Goal: Use online tool/utility: Utilize a website feature to perform a specific function

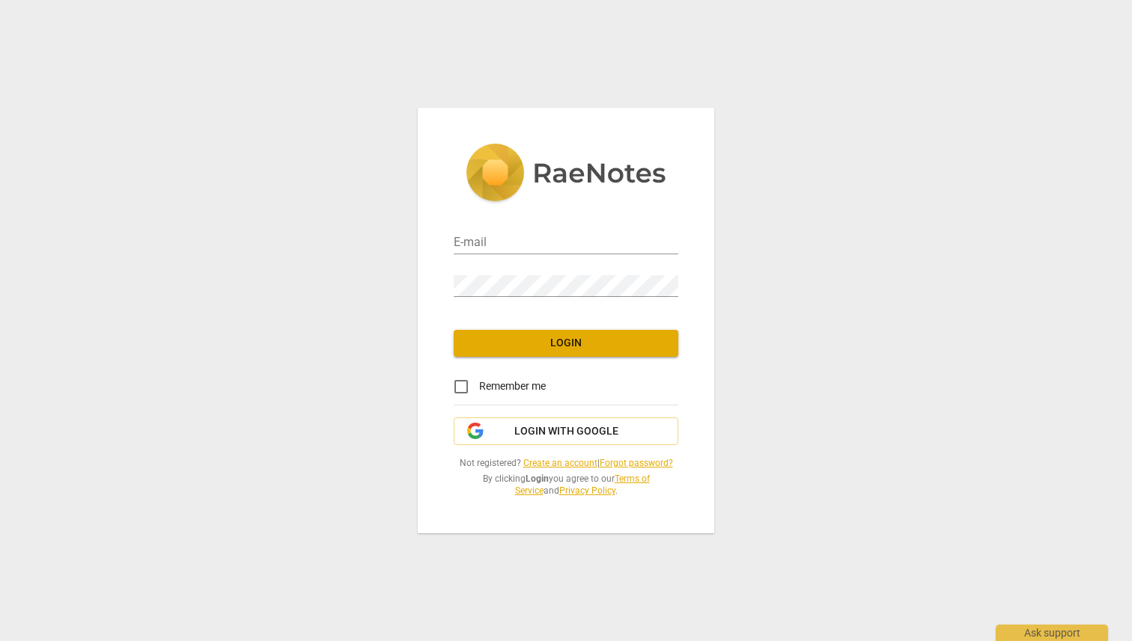
type input "[EMAIL_ADDRESS][DOMAIN_NAME]"
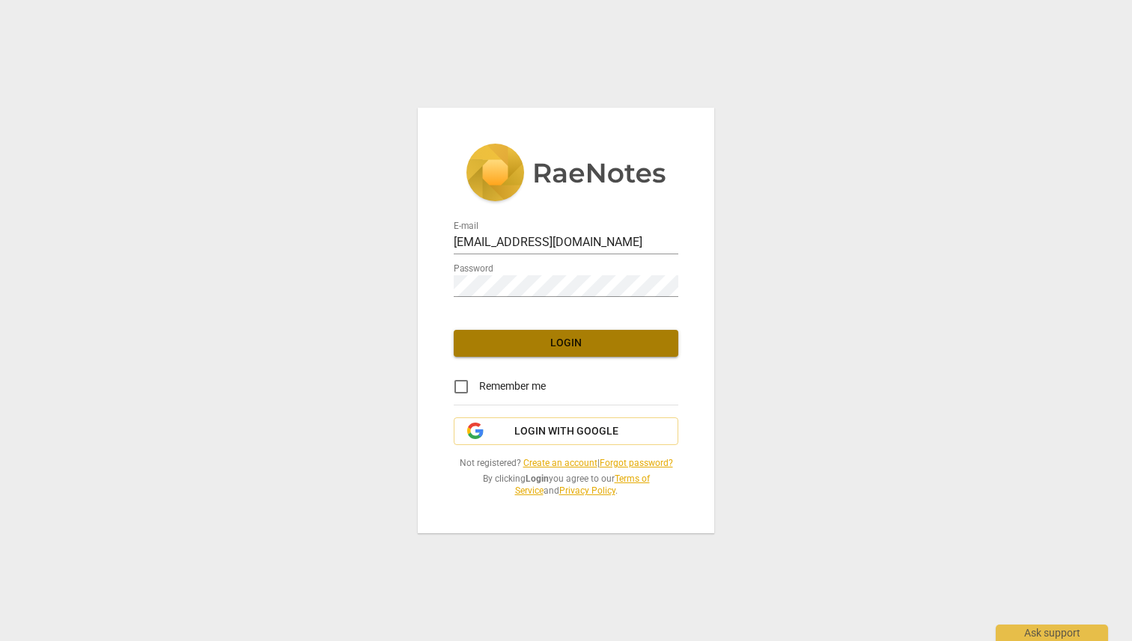
click at [582, 347] on span "Login" at bounding box center [566, 343] width 201 height 15
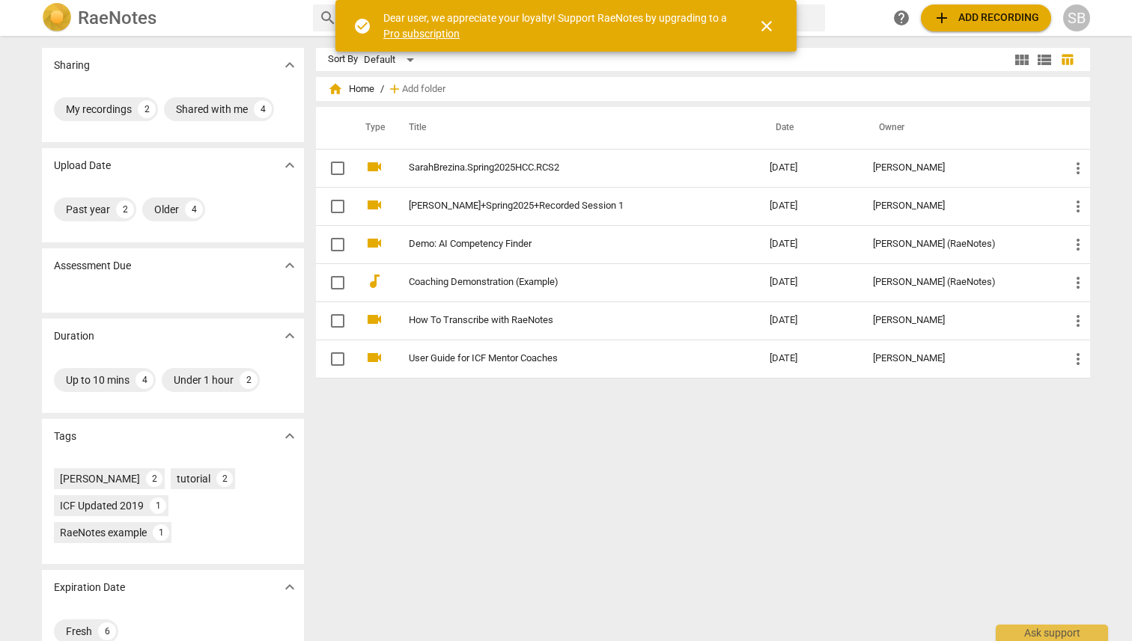
click at [981, 15] on span "add Add recording" at bounding box center [986, 18] width 106 height 18
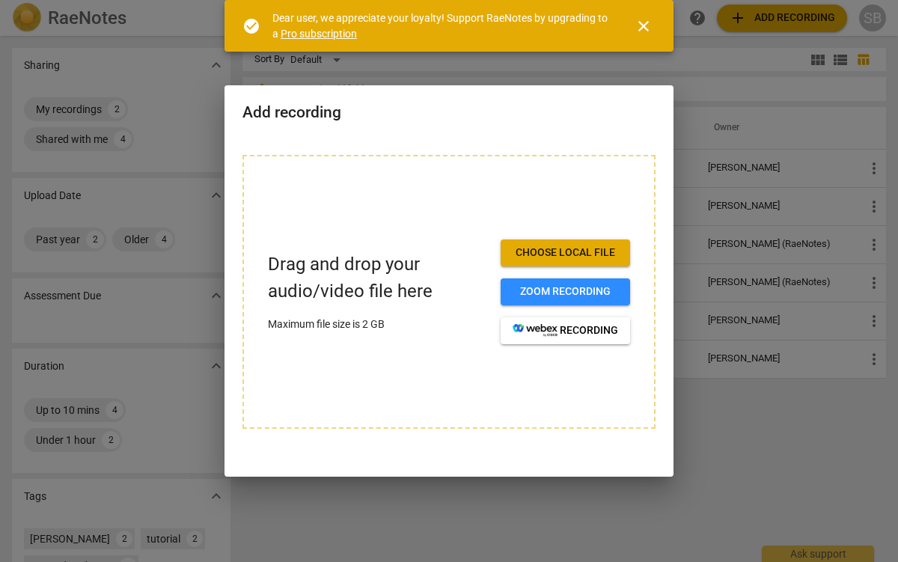
click at [585, 251] on span "Choose local file" at bounding box center [566, 253] width 106 height 15
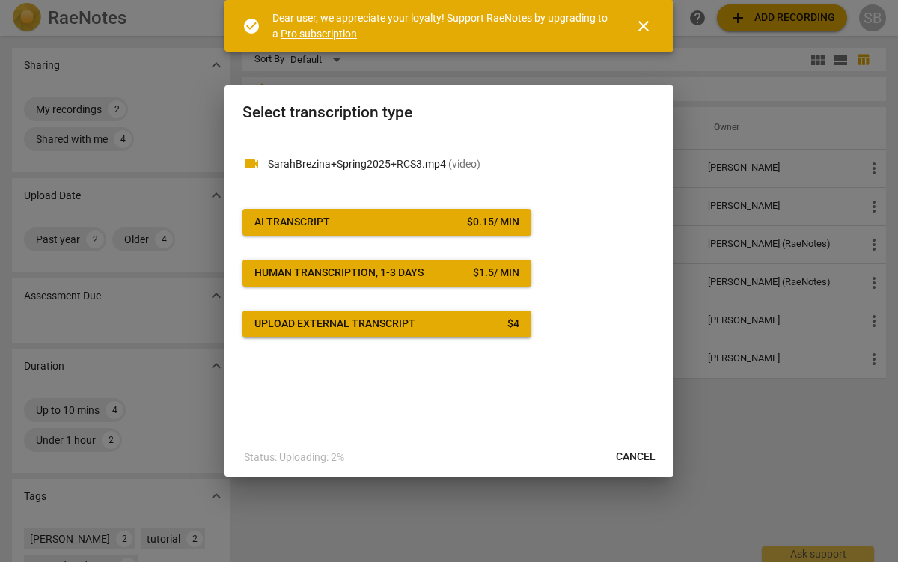
click at [436, 225] on span "AI Transcript $ 0.15 / min" at bounding box center [386, 222] width 265 height 15
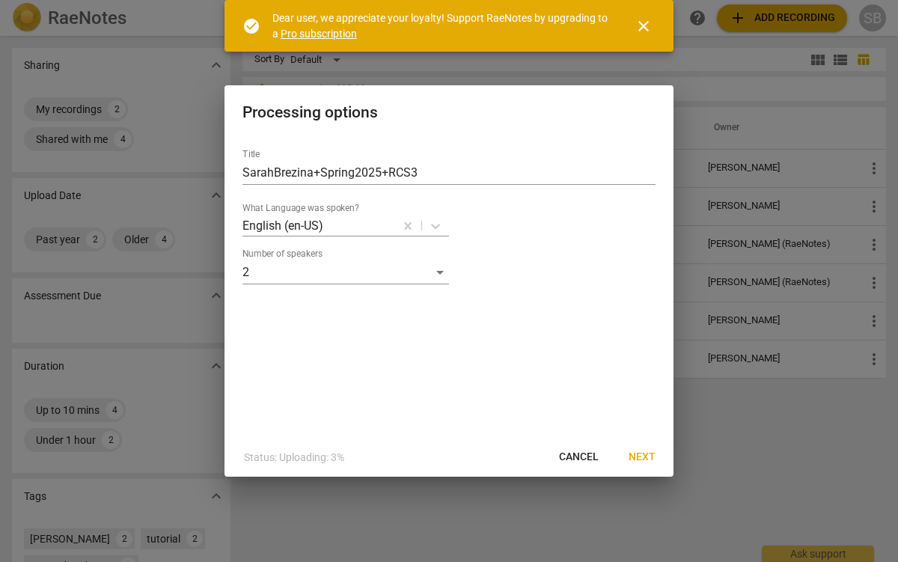
click at [644, 451] on span "Next" at bounding box center [642, 457] width 27 height 15
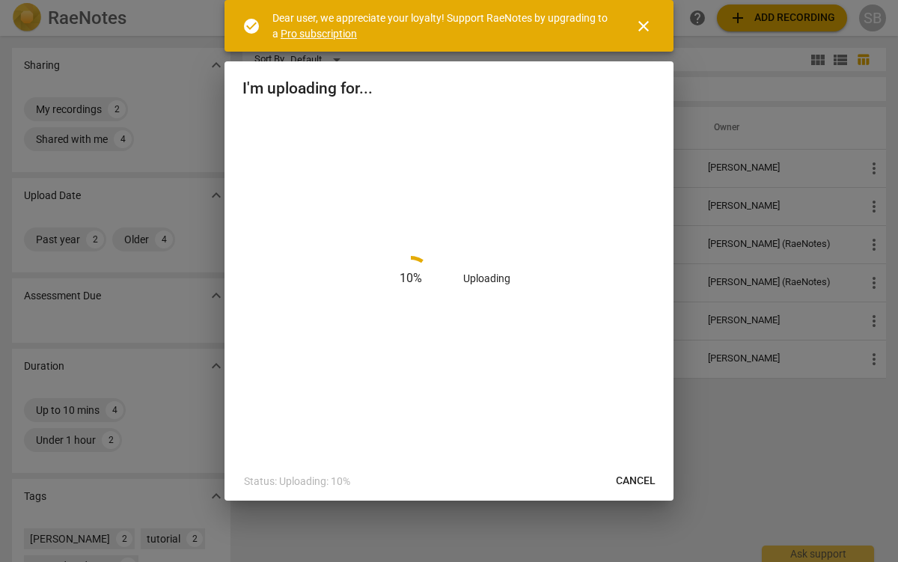
click at [647, 27] on span "close" at bounding box center [644, 26] width 18 height 18
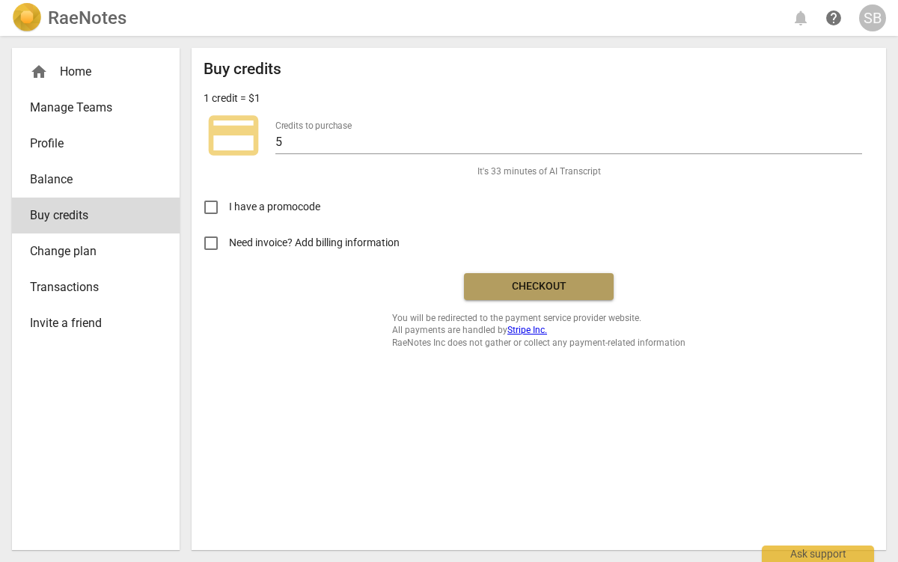
click at [577, 288] on span "Checkout" at bounding box center [539, 286] width 126 height 15
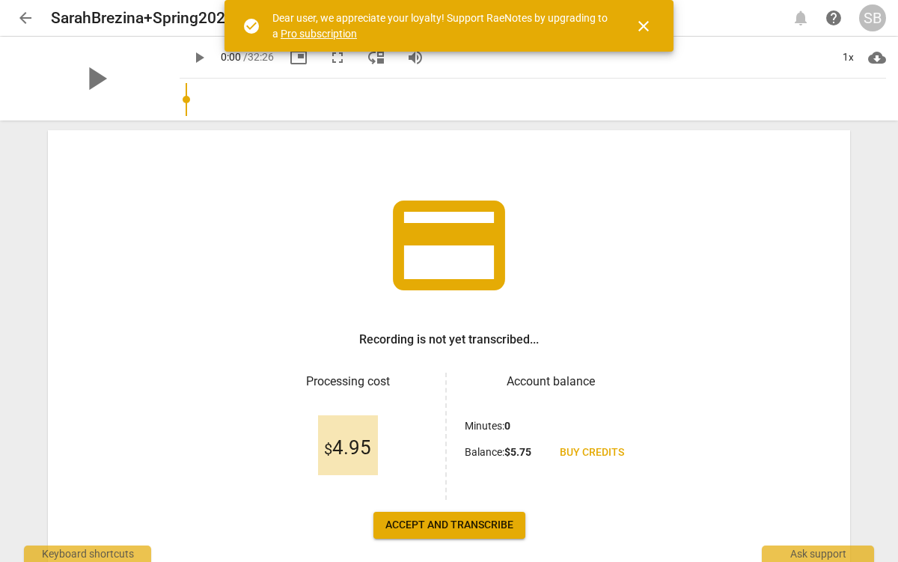
scroll to position [113, 0]
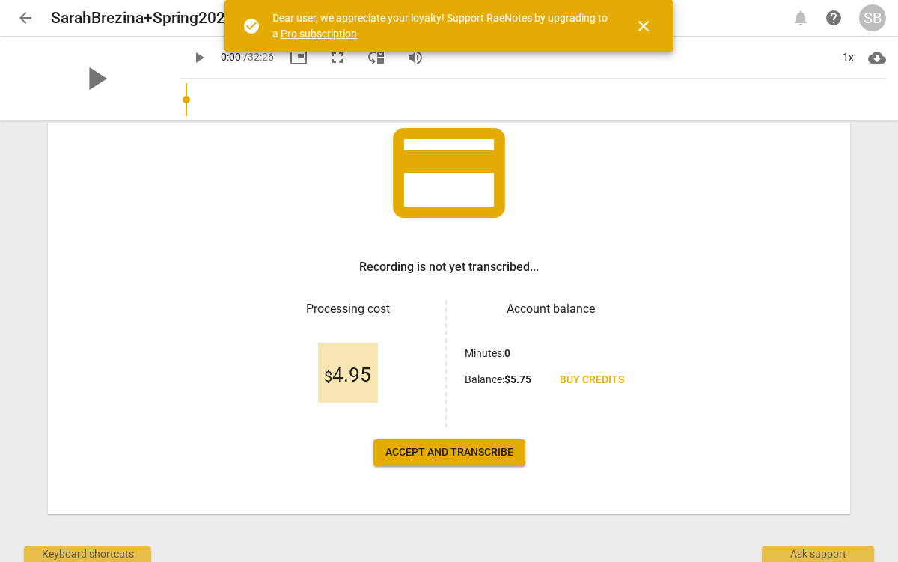
click at [462, 459] on span "Accept and transcribe" at bounding box center [449, 452] width 128 height 15
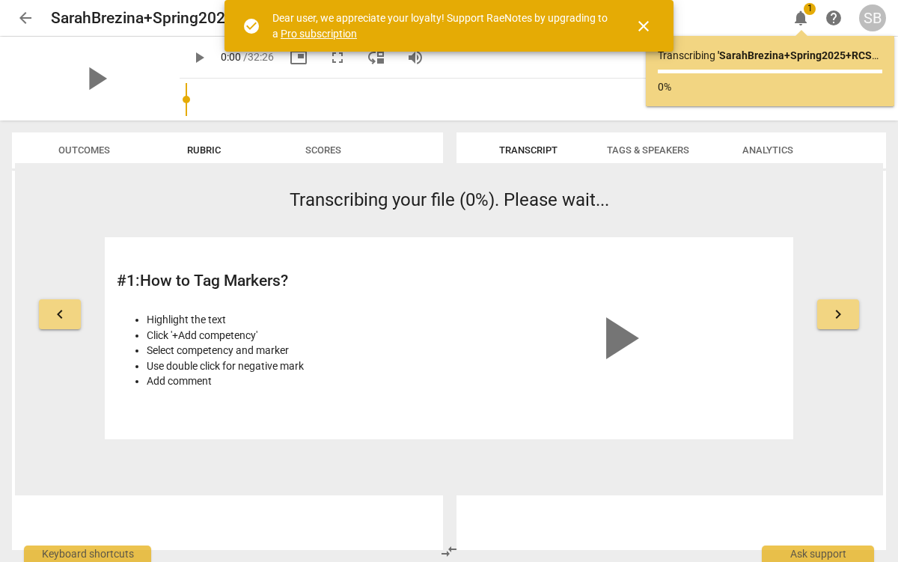
click at [661, 150] on span "Tags & Speakers" at bounding box center [648, 149] width 82 height 11
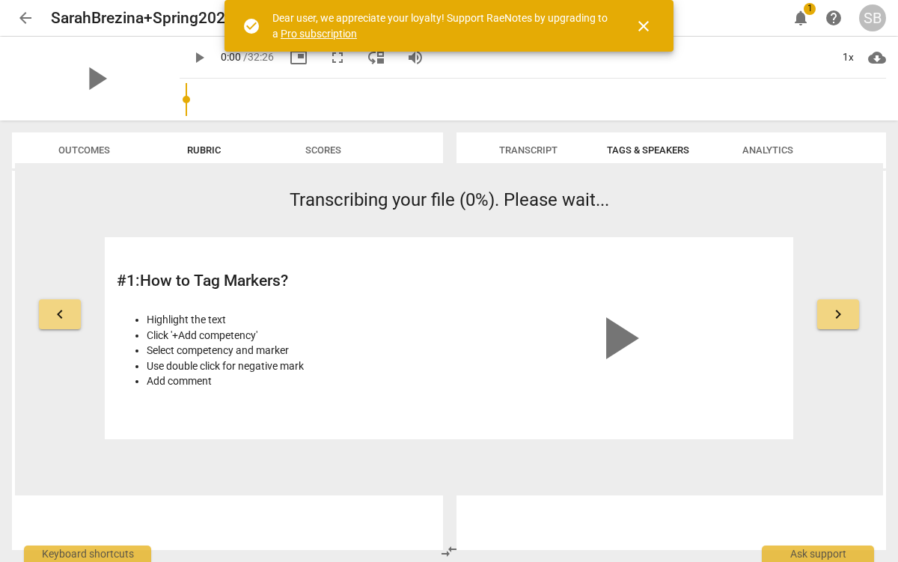
click at [641, 27] on span "close" at bounding box center [644, 26] width 18 height 18
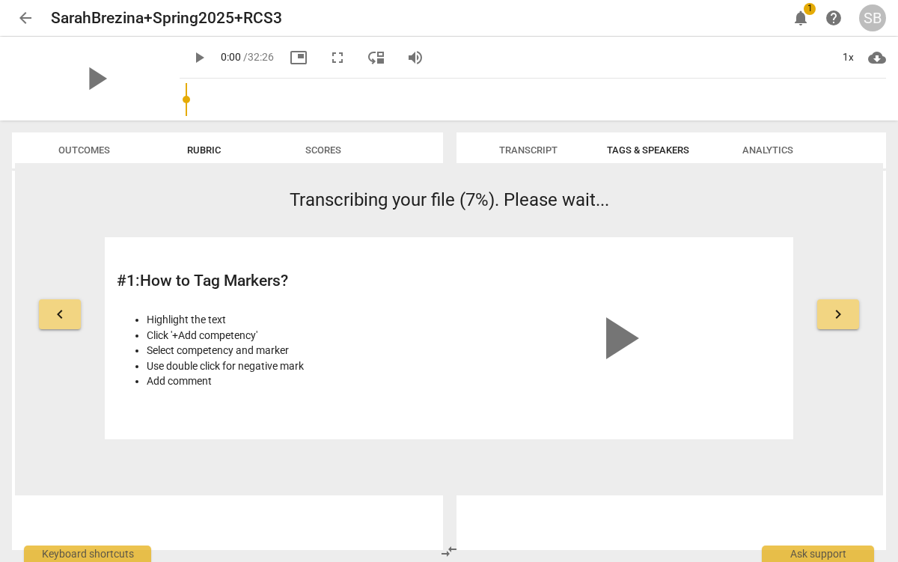
click at [655, 153] on span "Tags & Speakers" at bounding box center [648, 149] width 82 height 11
click at [645, 150] on span "Tags & Speakers" at bounding box center [648, 149] width 82 height 11
click at [57, 150] on span "Outcomes" at bounding box center [84, 151] width 88 height 20
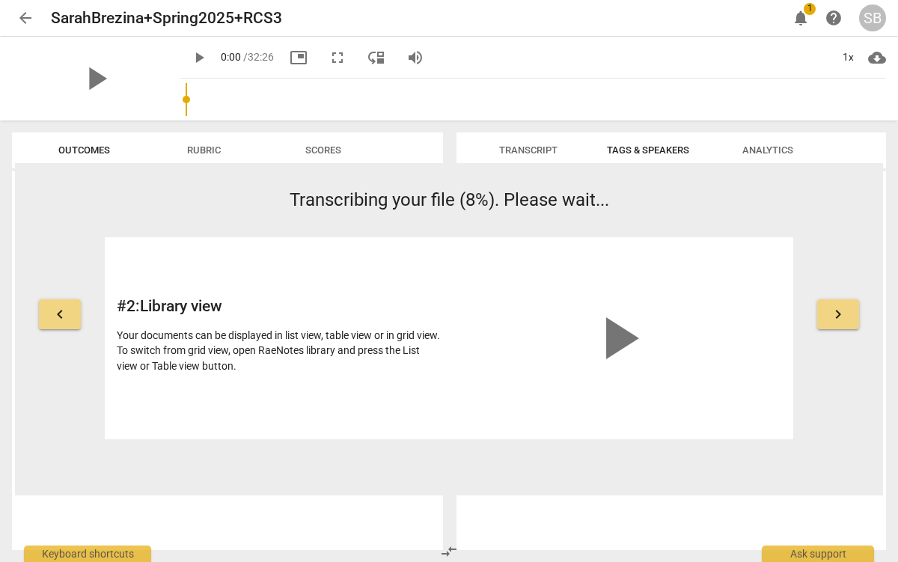
click at [647, 150] on span "Tags & Speakers" at bounding box center [648, 149] width 82 height 11
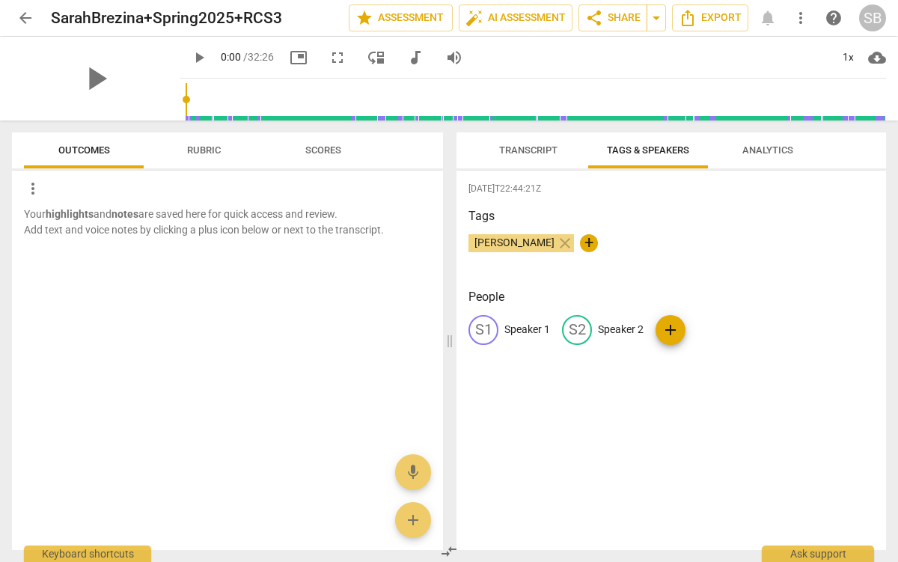
click at [495, 335] on div "S1" at bounding box center [484, 330] width 30 height 30
click at [559, 331] on input "Speaker 1" at bounding box center [564, 330] width 120 height 24
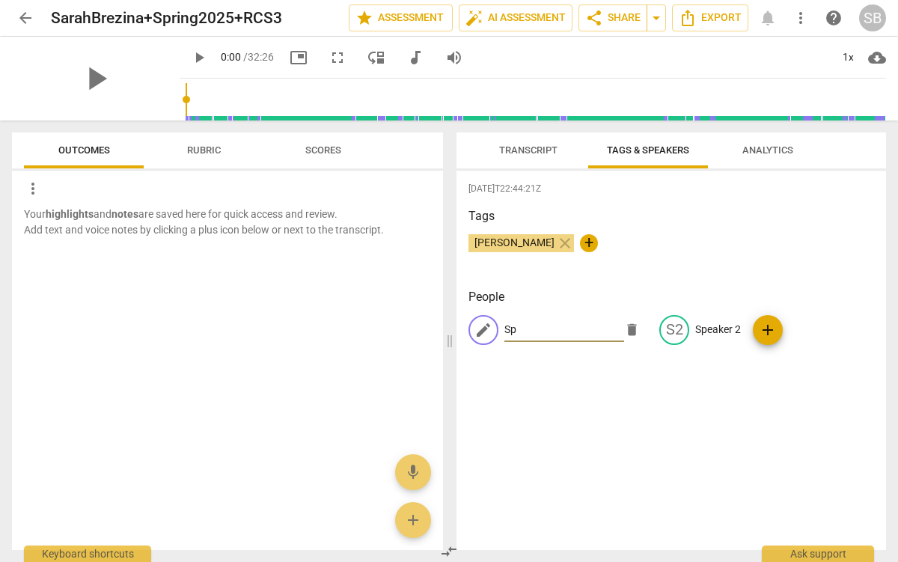
type input "S"
type input "[PERSON_NAME]"
click at [702, 325] on p "Speaker 2" at bounding box center [718, 330] width 46 height 16
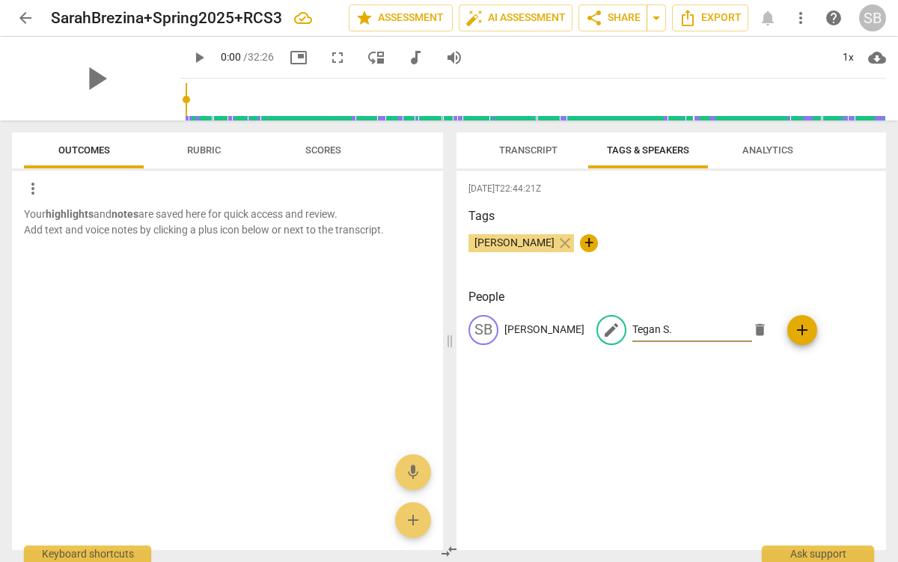
type input "Tegan S."
click at [707, 425] on div "[DATE]T22:44:21Z Tags [PERSON_NAME] close + People SB [PERSON_NAME] edit [PERSO…" at bounding box center [672, 360] width 430 height 379
click at [527, 151] on span "Transcript" at bounding box center [528, 149] width 58 height 11
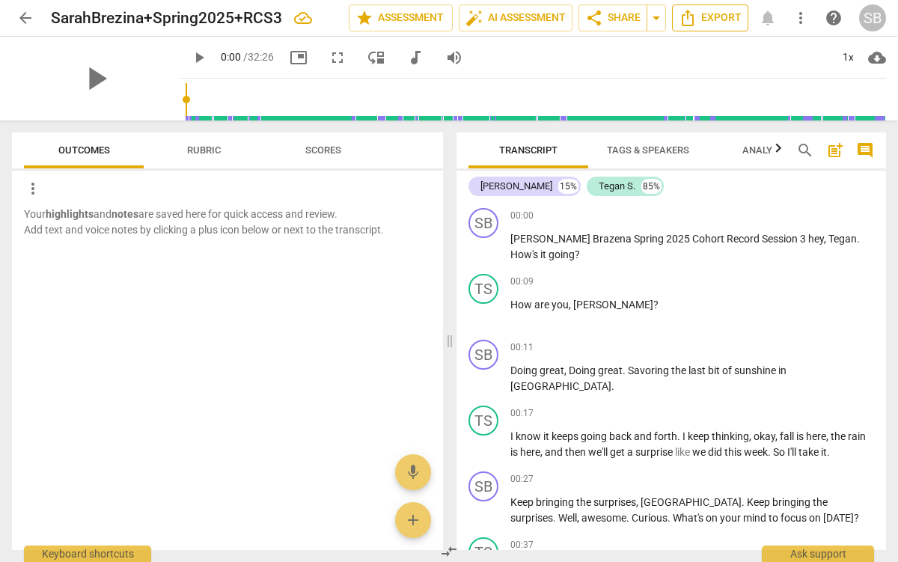
click at [695, 23] on icon "Export" at bounding box center [688, 18] width 18 height 18
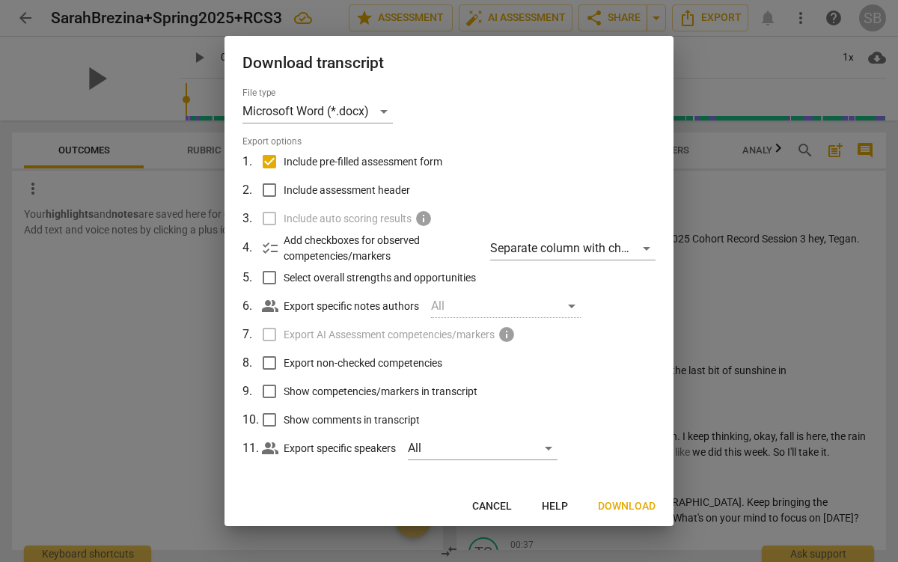
click at [269, 163] on input "Include pre-filled assessment form" at bounding box center [269, 161] width 28 height 28
checkbox input "false"
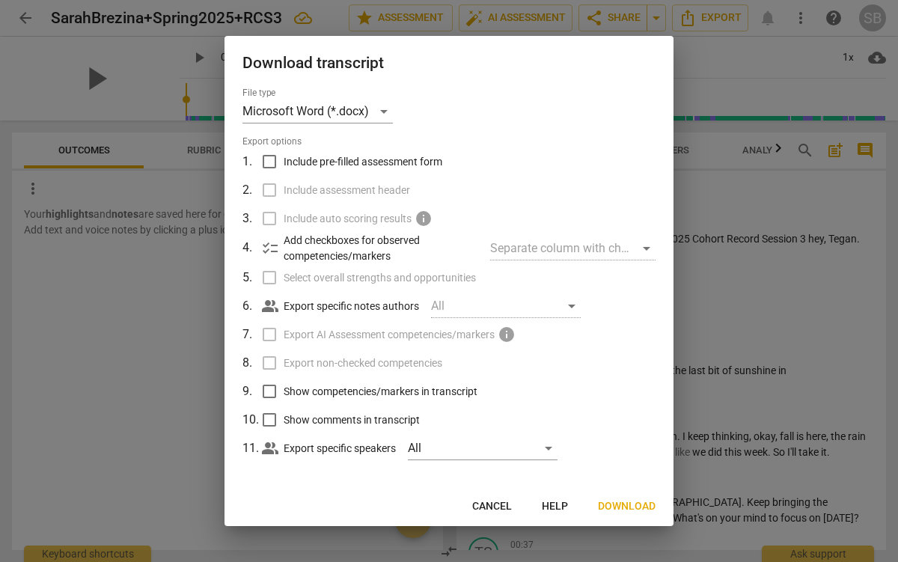
click at [633, 505] on span "Download" at bounding box center [627, 506] width 58 height 15
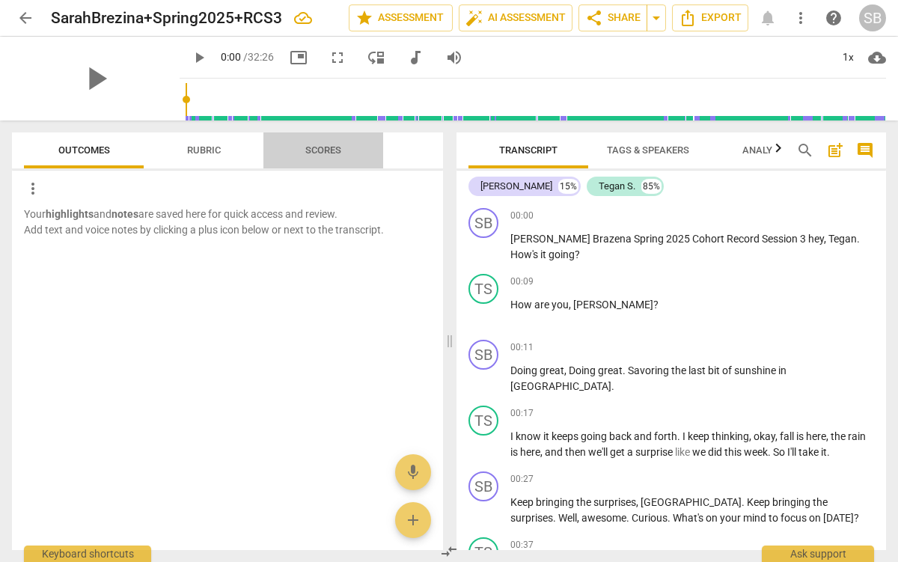
click at [316, 148] on span "Scores" at bounding box center [323, 149] width 36 height 11
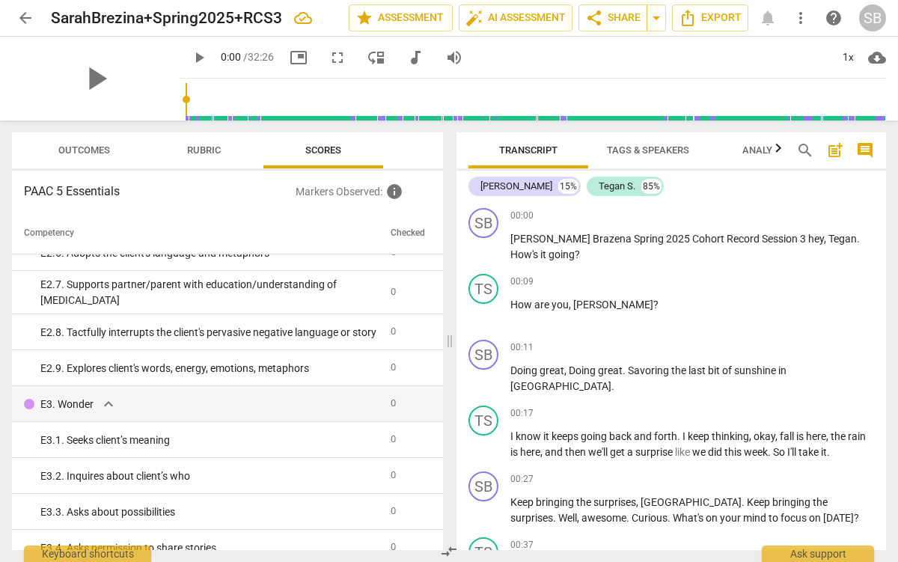
scroll to position [661, 0]
click at [203, 144] on span "Rubric" at bounding box center [204, 149] width 34 height 11
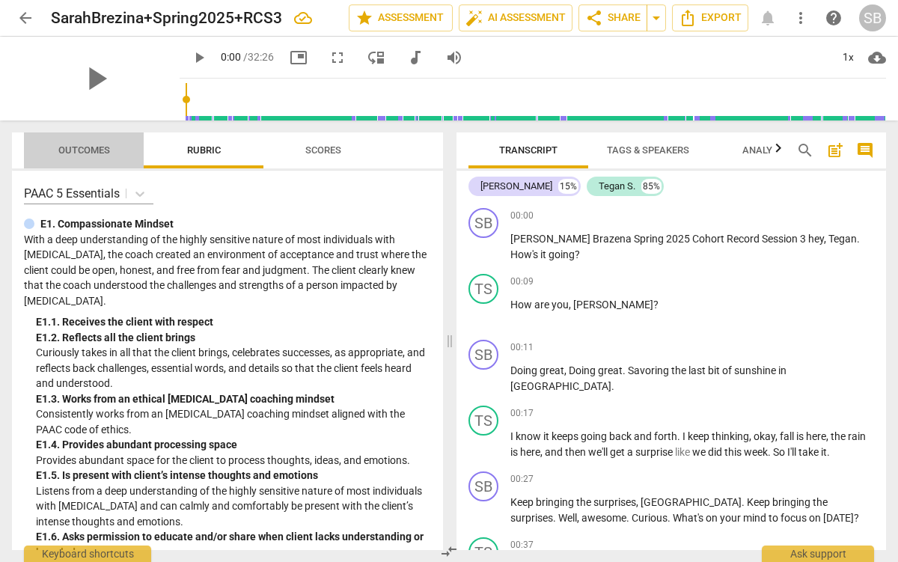
click at [67, 156] on span "Outcomes" at bounding box center [84, 151] width 88 height 20
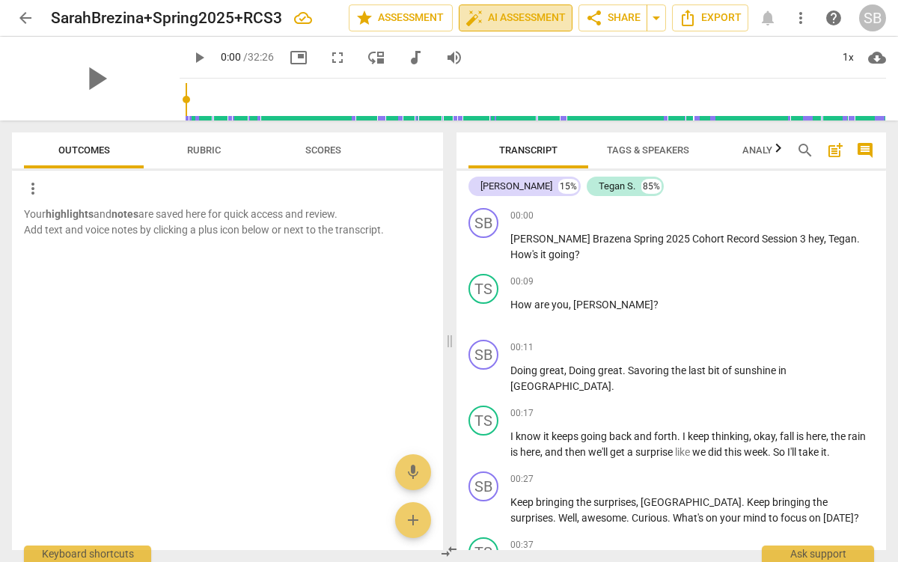
click at [500, 22] on span "auto_fix_high AI Assessment" at bounding box center [516, 18] width 100 height 18
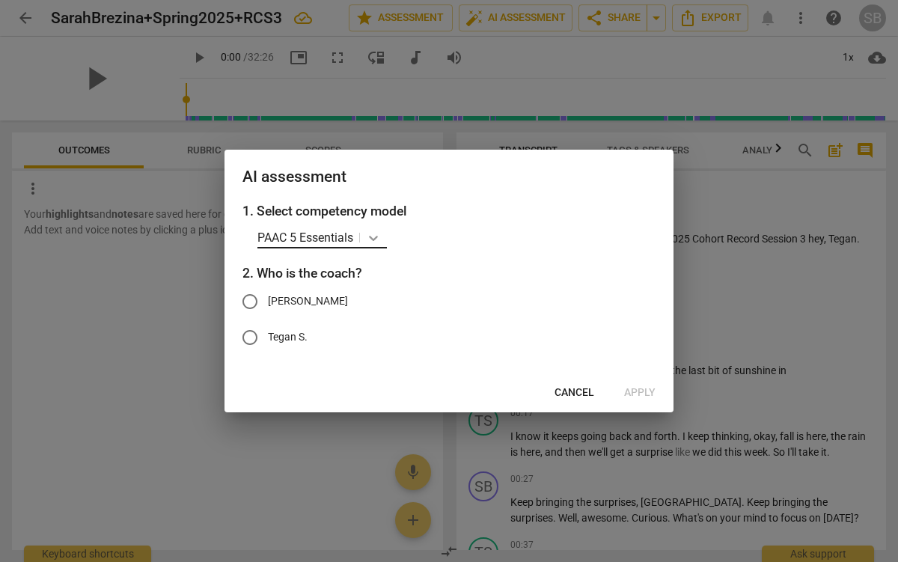
click at [375, 235] on icon at bounding box center [373, 238] width 15 height 15
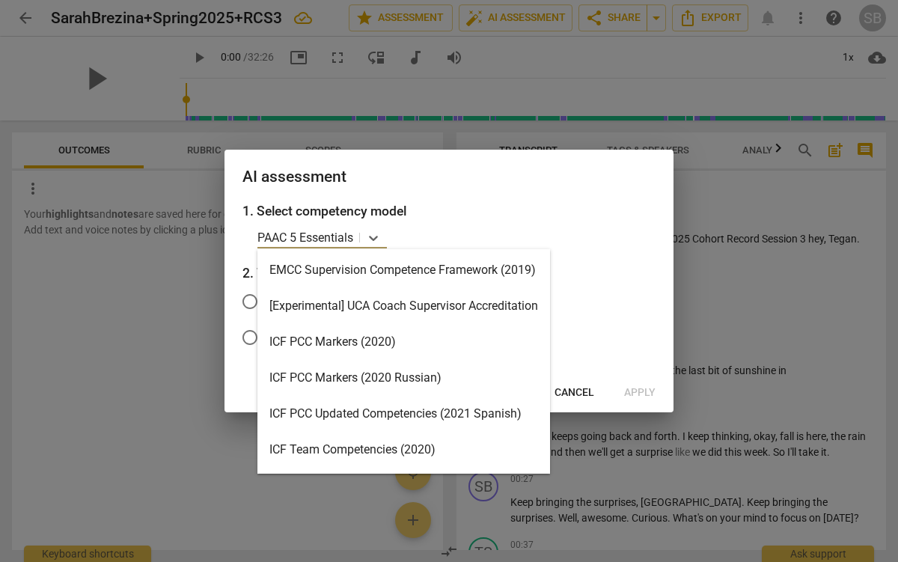
click at [402, 340] on div "ICF PCC Markers (2020)" at bounding box center [403, 342] width 293 height 36
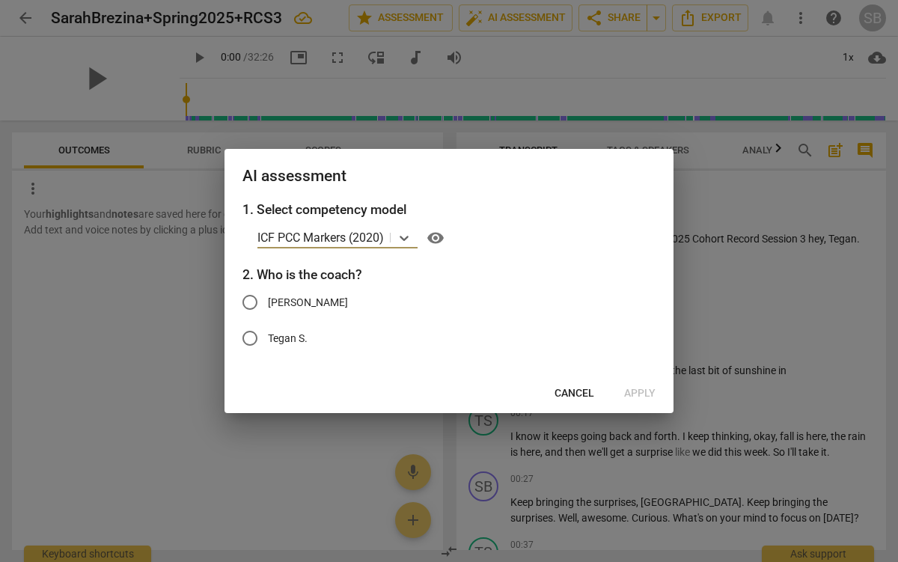
click at [251, 304] on input "[PERSON_NAME]" at bounding box center [250, 302] width 36 height 36
radio input "true"
click at [653, 398] on span "Apply" at bounding box center [639, 393] width 31 height 15
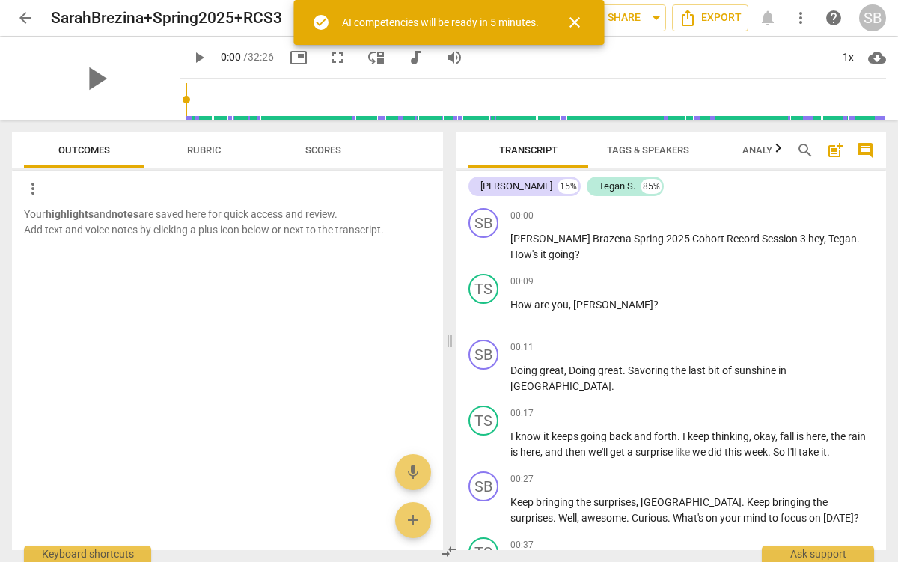
click at [647, 394] on span "Apply" at bounding box center [639, 393] width 31 height 15
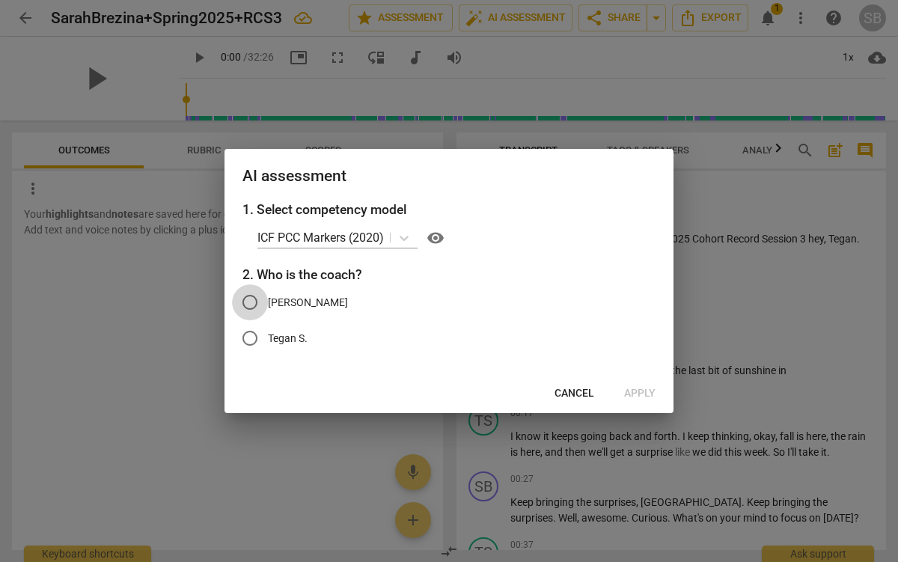
click at [249, 299] on input "[PERSON_NAME]" at bounding box center [250, 302] width 36 height 36
radio input "true"
click at [635, 396] on span "Apply" at bounding box center [639, 393] width 31 height 15
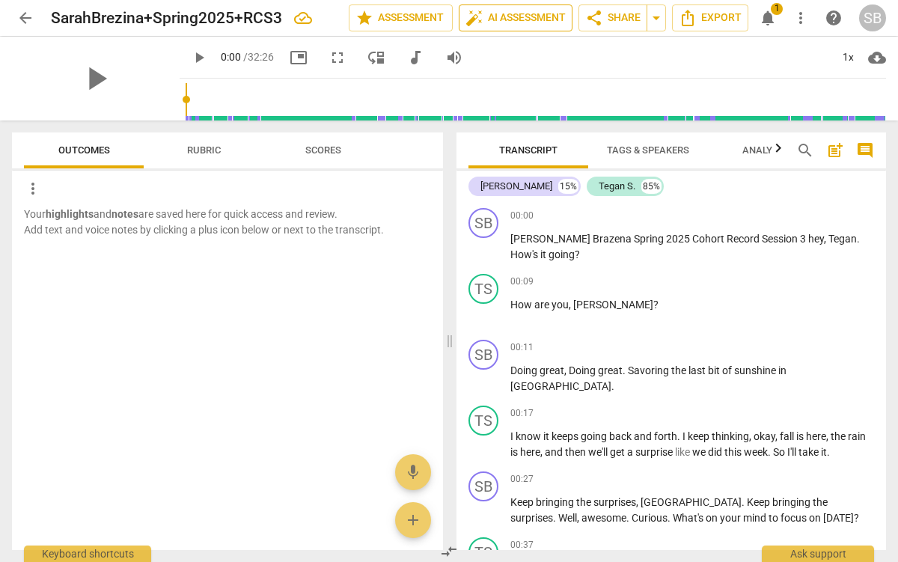
click at [483, 18] on span "auto_fix_high AI Assessment" at bounding box center [516, 18] width 100 height 18
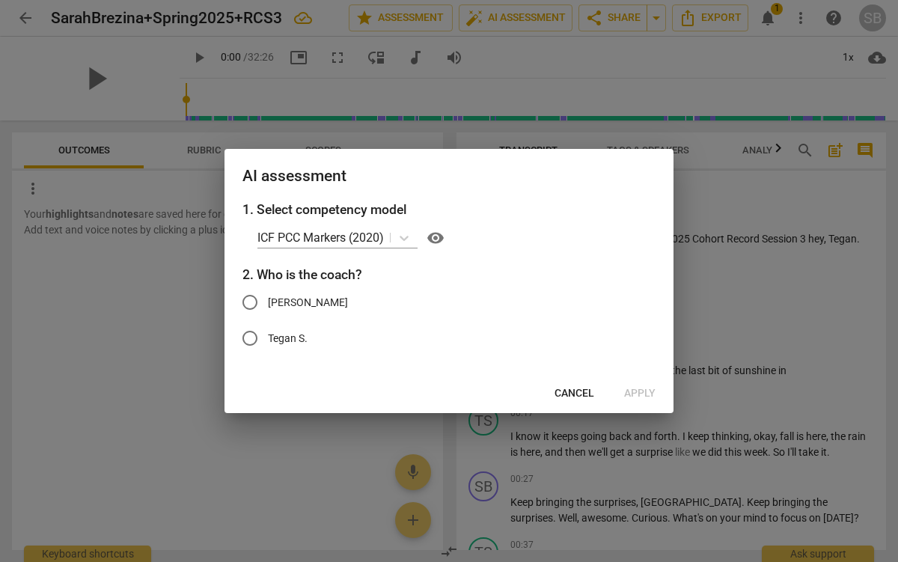
click at [249, 300] on input "[PERSON_NAME]" at bounding box center [250, 302] width 36 height 36
radio input "true"
click at [626, 388] on span "Apply" at bounding box center [639, 393] width 31 height 15
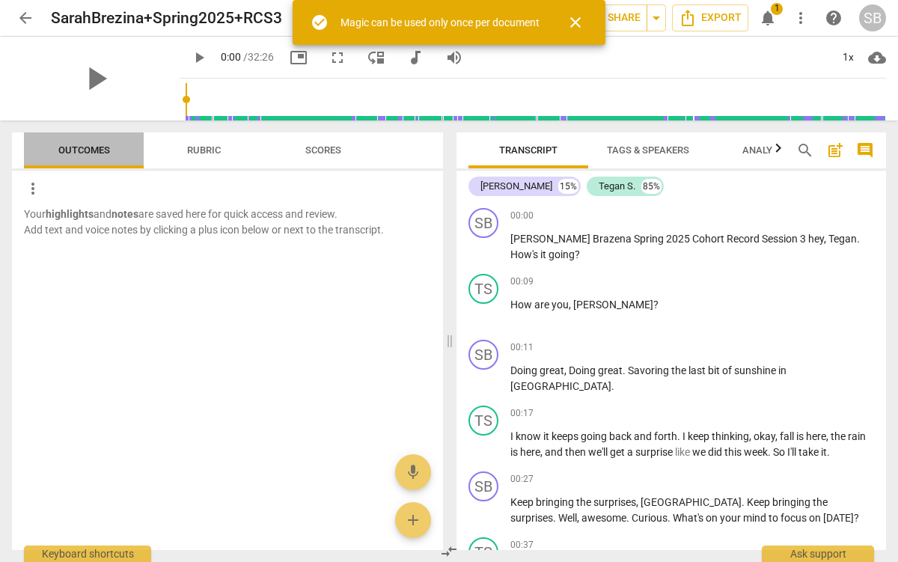
click at [49, 144] on span "Outcomes" at bounding box center [84, 151] width 88 height 20
click at [215, 163] on button "Rubric" at bounding box center [204, 150] width 120 height 36
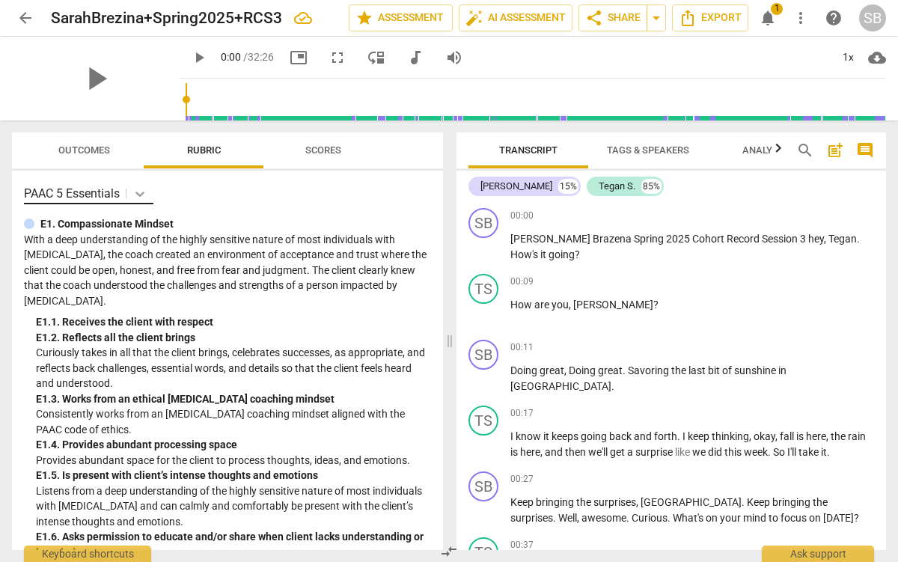
click at [138, 189] on icon at bounding box center [139, 193] width 15 height 15
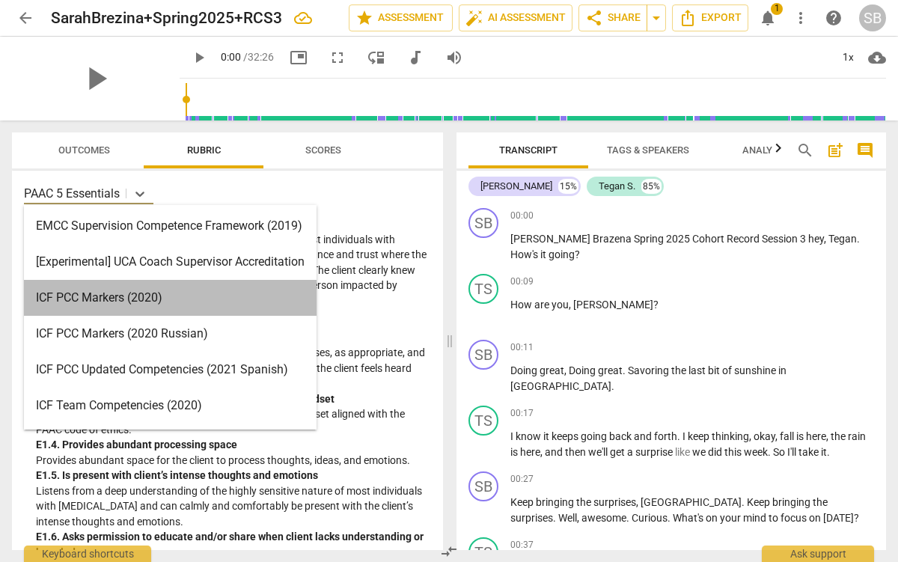
click at [140, 290] on div "ICF PCC Markers (2020)" at bounding box center [170, 298] width 293 height 36
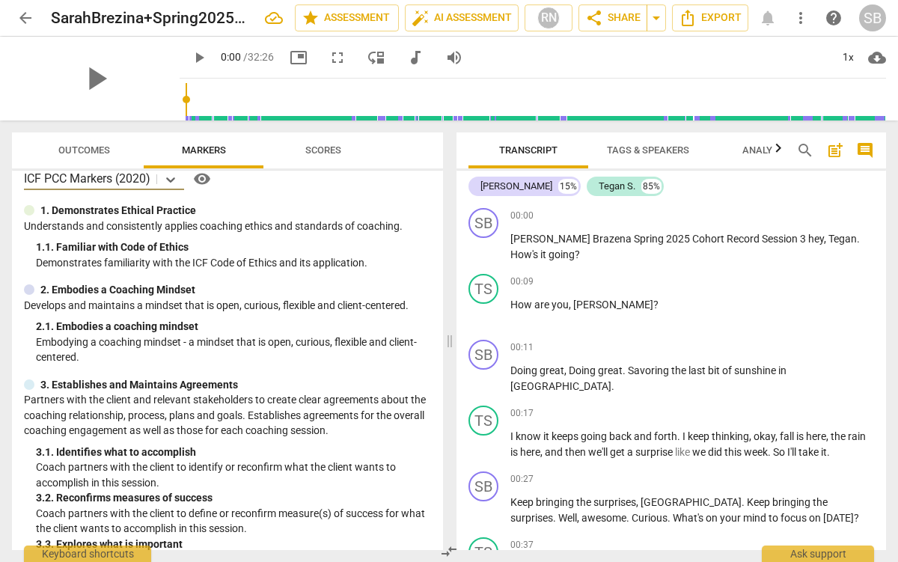
scroll to position [17, 0]
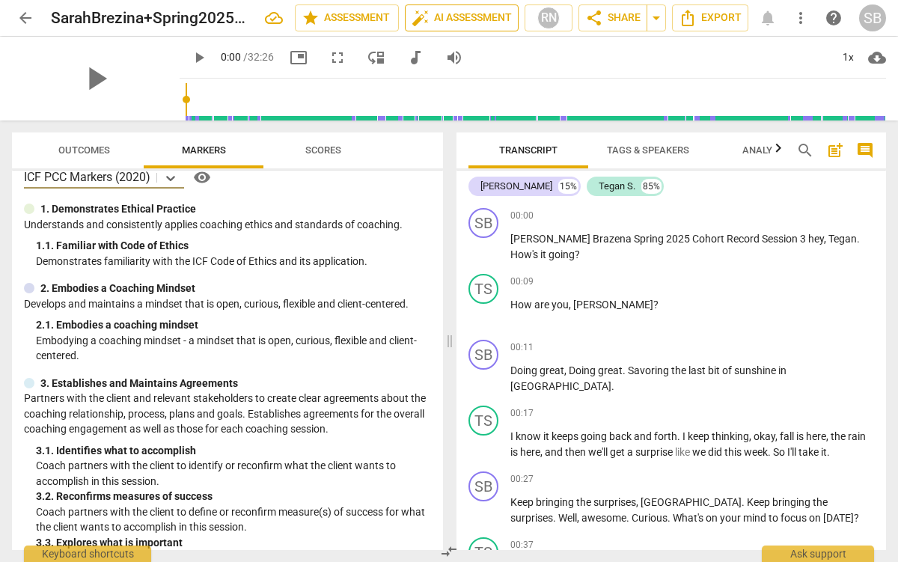
click at [463, 26] on span "auto_fix_high AI Assessment" at bounding box center [462, 18] width 100 height 18
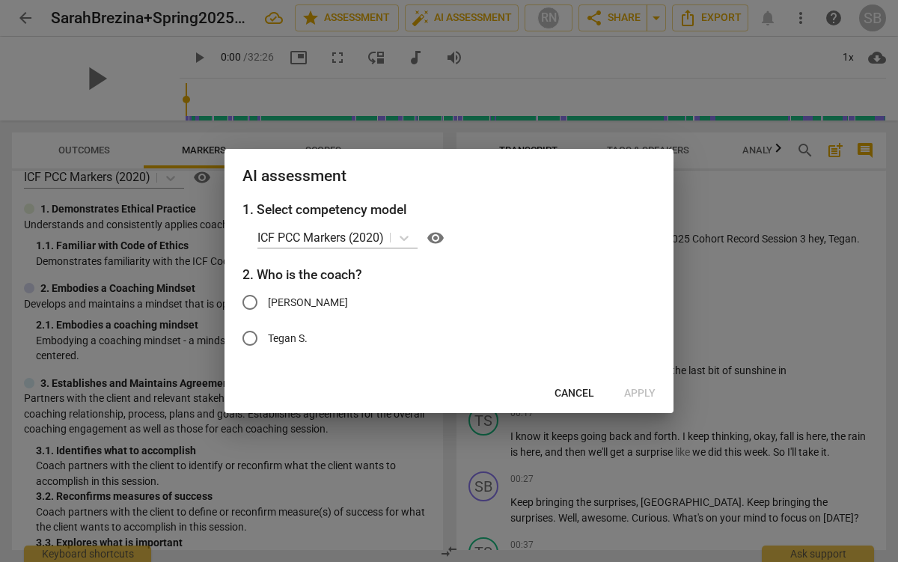
click at [253, 296] on input "[PERSON_NAME]" at bounding box center [250, 302] width 36 height 36
radio input "true"
click at [432, 245] on span "visibility" at bounding box center [436, 238] width 18 height 18
click at [634, 392] on span "Apply" at bounding box center [639, 393] width 31 height 15
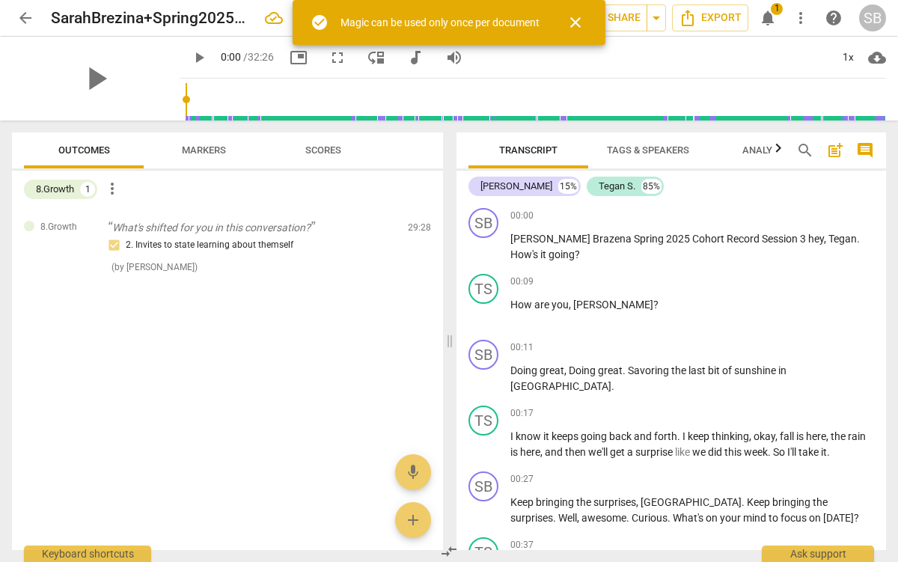
click at [351, 31] on div "check_circle Magic can be used only once per document" at bounding box center [425, 22] width 229 height 18
click at [335, 22] on div "check_circle Magic can be used only once per document" at bounding box center [425, 22] width 229 height 18
click at [323, 26] on span "check_circle" at bounding box center [320, 22] width 18 height 18
click at [353, 26] on div "Magic can be used only once per document" at bounding box center [440, 23] width 199 height 16
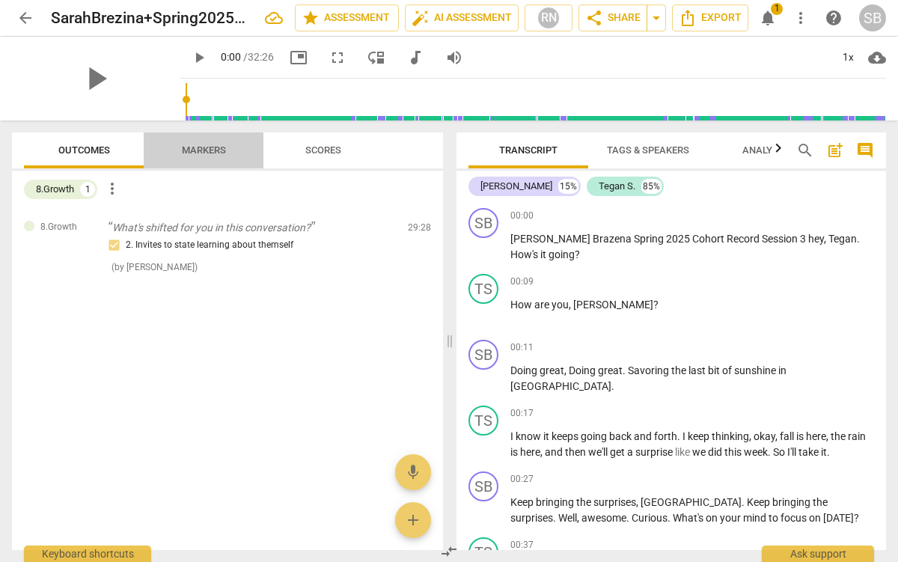
click at [196, 147] on span "Markers" at bounding box center [204, 149] width 44 height 11
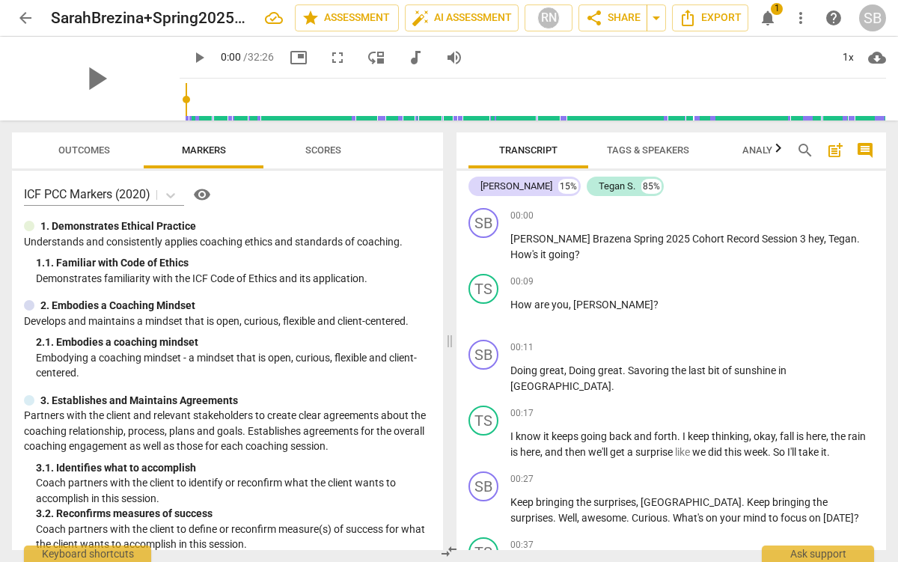
click at [320, 144] on span "Scores" at bounding box center [323, 149] width 36 height 11
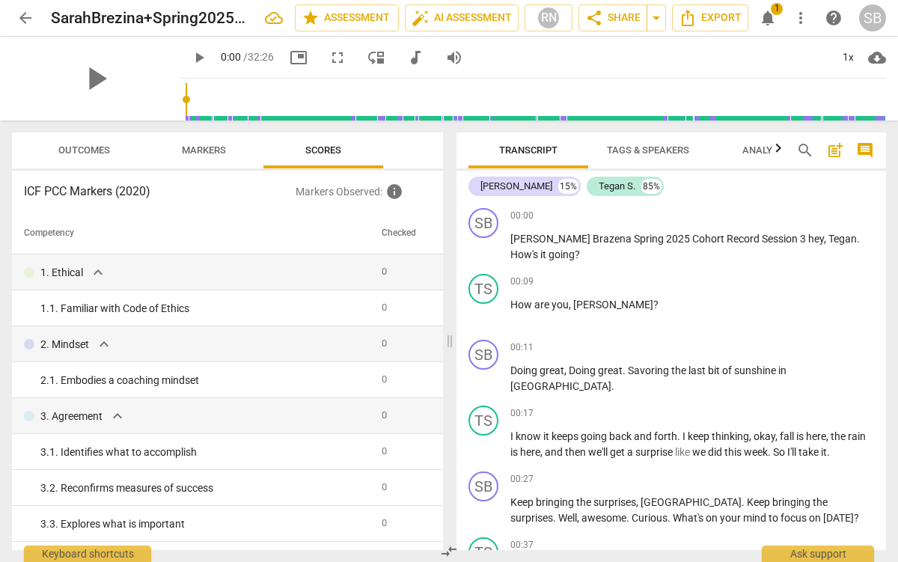
click at [767, 17] on span "notifications" at bounding box center [768, 18] width 18 height 18
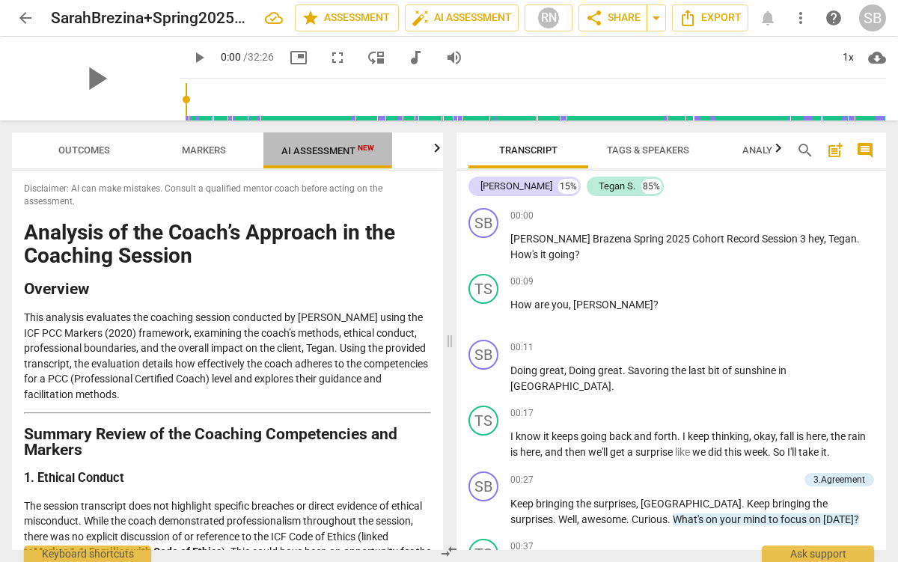
click at [364, 144] on span "New" at bounding box center [366, 148] width 16 height 8
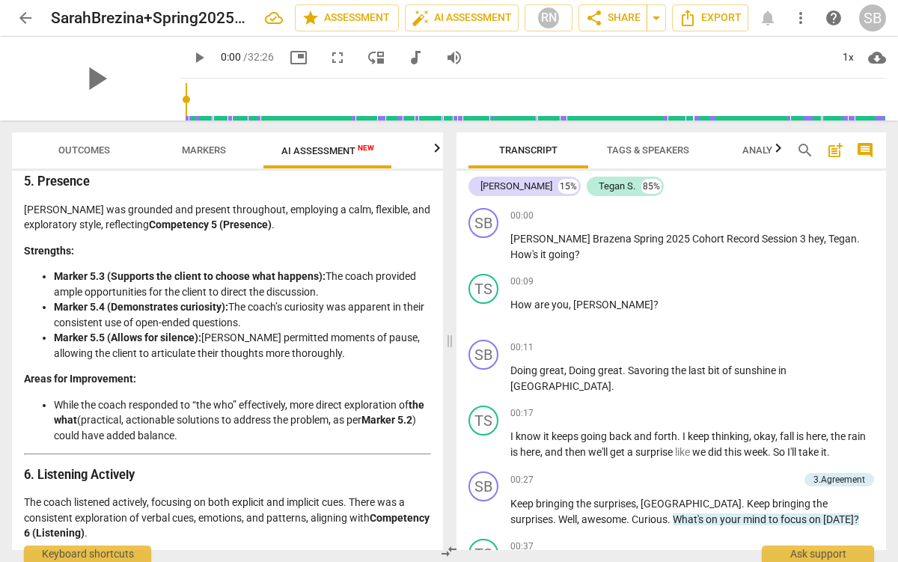
scroll to position [1624, 0]
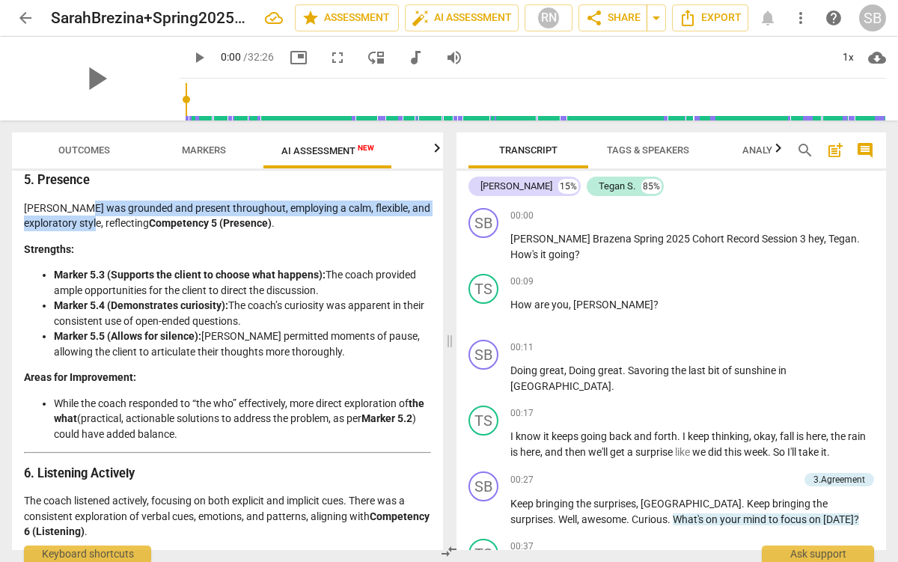
drag, startPoint x: 81, startPoint y: 220, endPoint x: 128, endPoint y: 235, distance: 49.5
click at [128, 231] on p "[PERSON_NAME] was grounded and present throughout, employing a calm, flexible, …" at bounding box center [227, 216] width 407 height 31
drag, startPoint x: 100, startPoint y: 237, endPoint x: 76, endPoint y: 226, distance: 27.1
click at [76, 226] on p "[PERSON_NAME] was grounded and present throughout, employing a calm, flexible, …" at bounding box center [227, 216] width 407 height 31
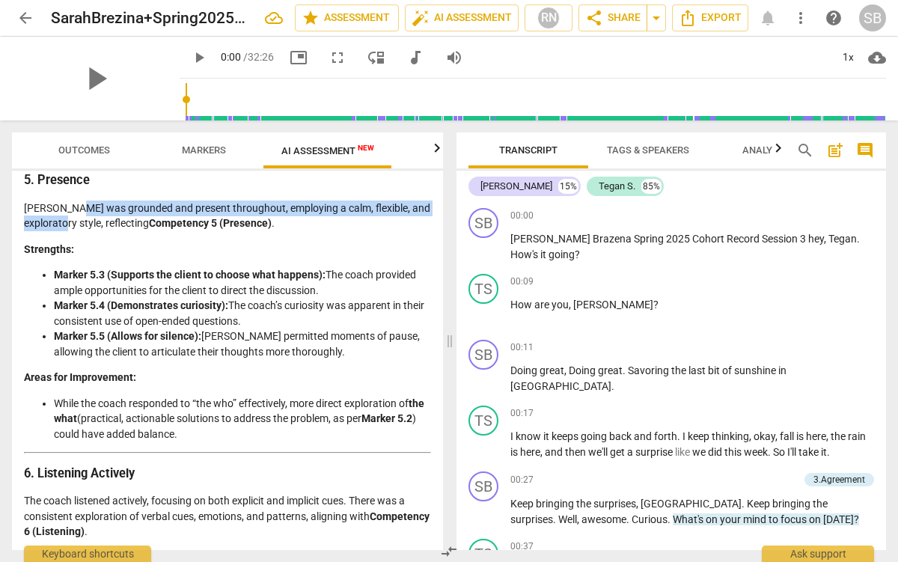
copy p "grounded and present throughout, employing a calm, flexible, and exploratory st…"
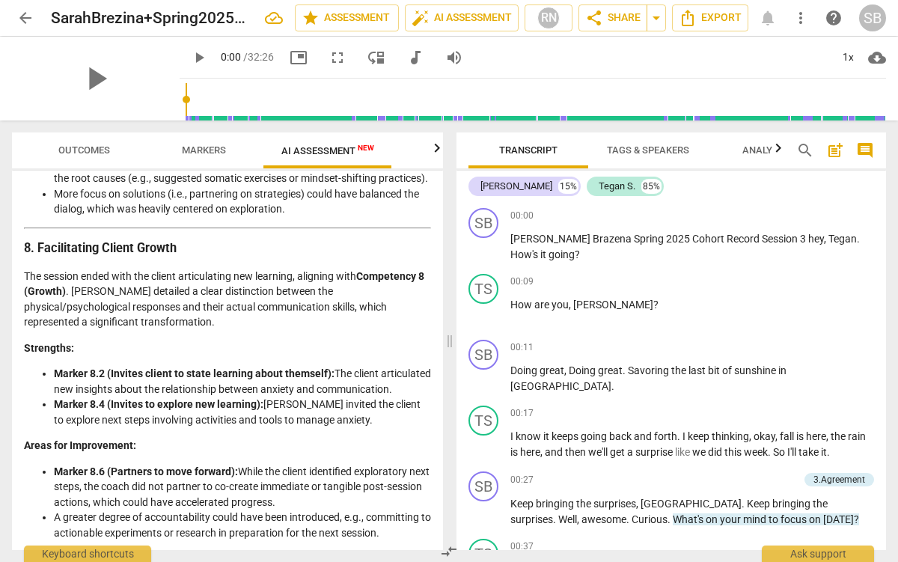
scroll to position [2468, 0]
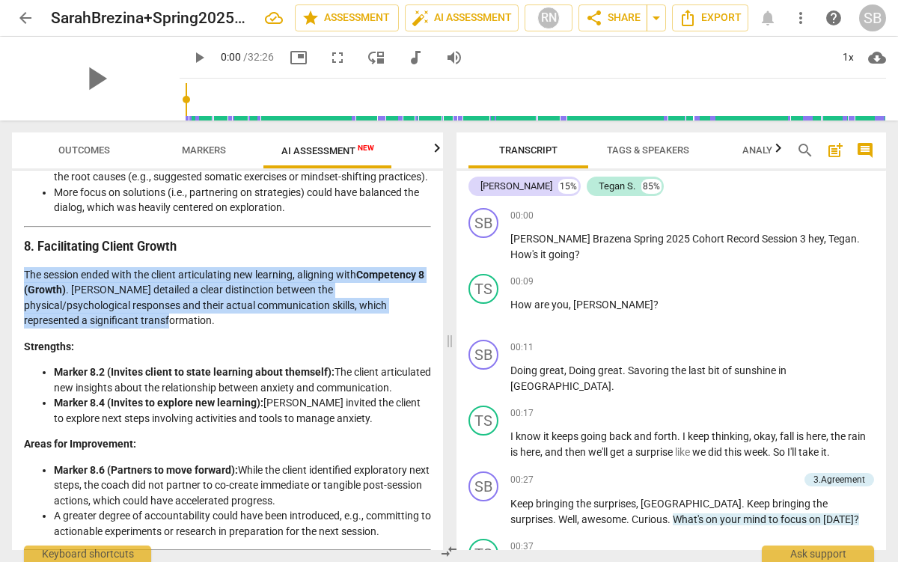
drag, startPoint x: 91, startPoint y: 316, endPoint x: 21, endPoint y: 279, distance: 78.7
click at [21, 279] on div "Disclaimer: AI can make mistakes. Consult a qualified mentor coach before actin…" at bounding box center [227, 360] width 431 height 379
copy p "The session ended with the client articulating new learning, aligning with Comp…"
click at [94, 82] on span "play_arrow" at bounding box center [95, 78] width 39 height 39
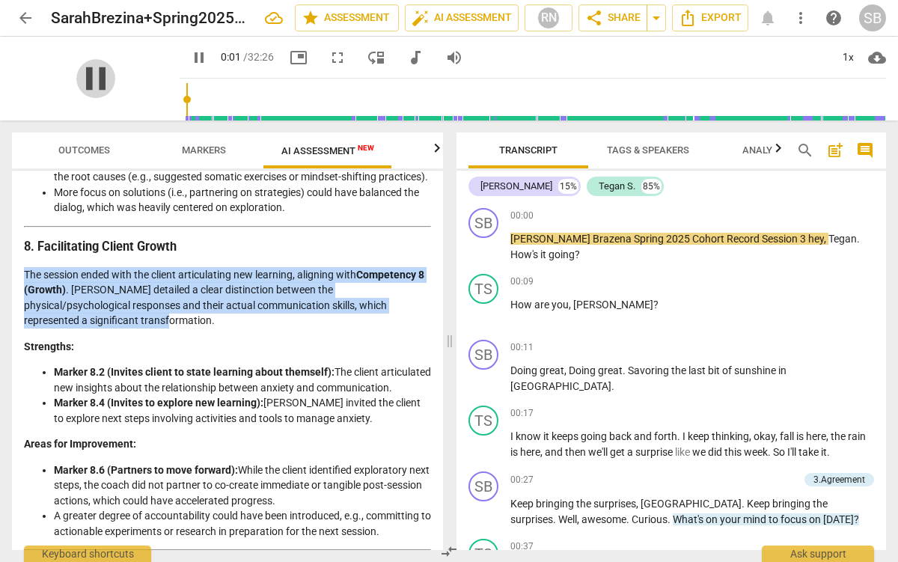
click at [92, 82] on span "pause" at bounding box center [95, 78] width 39 height 39
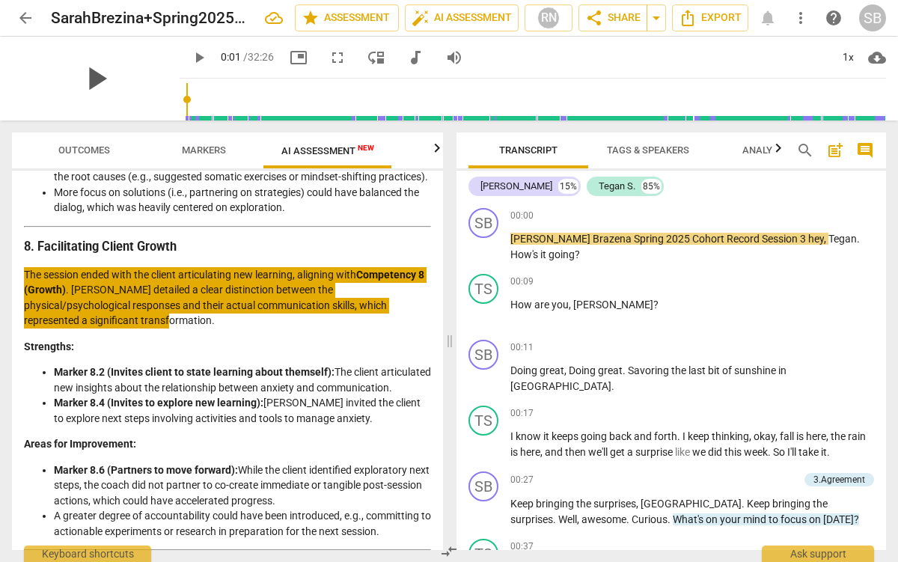
type input "2"
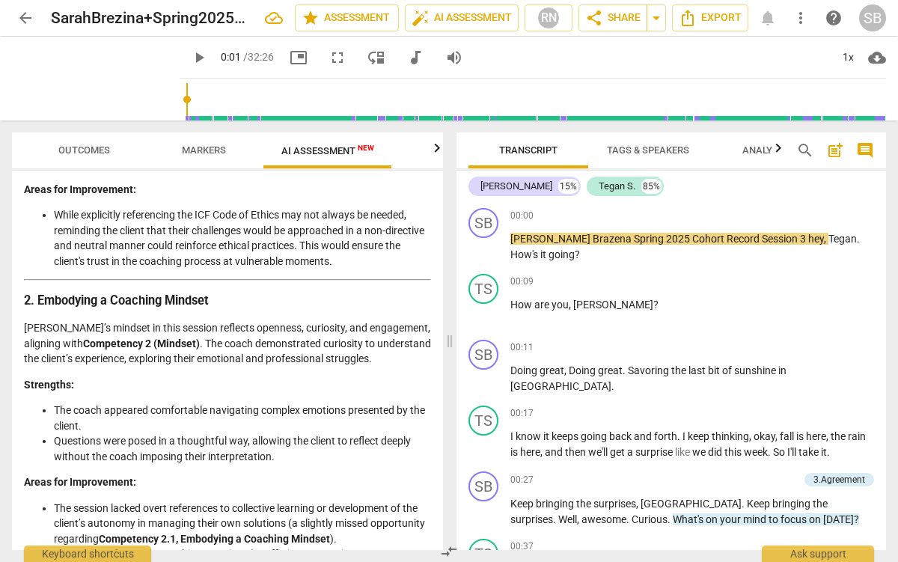
scroll to position [0, 0]
